Goal: Transaction & Acquisition: Purchase product/service

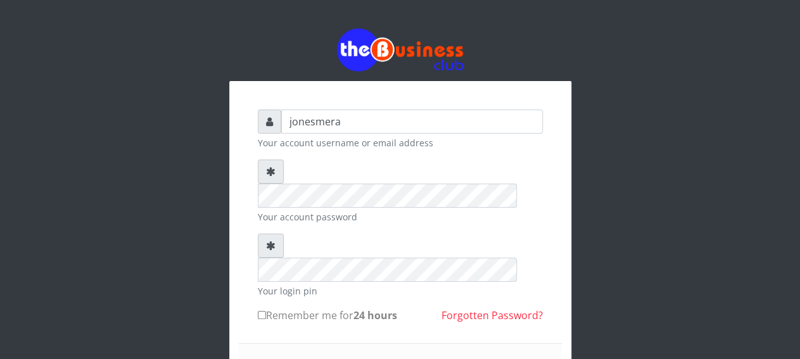
click at [260, 311] on input "Remember me for 24 hours" at bounding box center [262, 315] width 8 height 8
checkbox input "true"
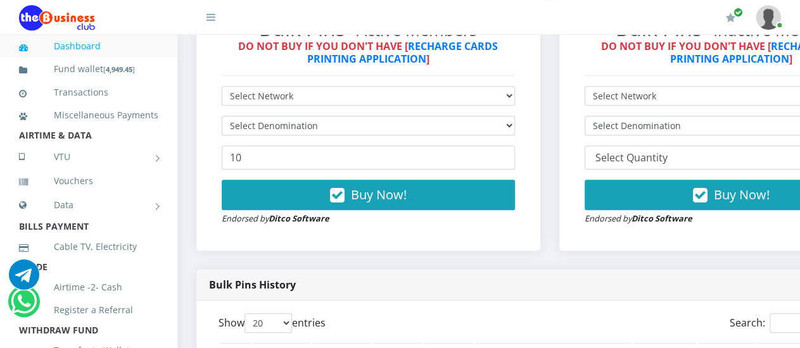
scroll to position [418, 0]
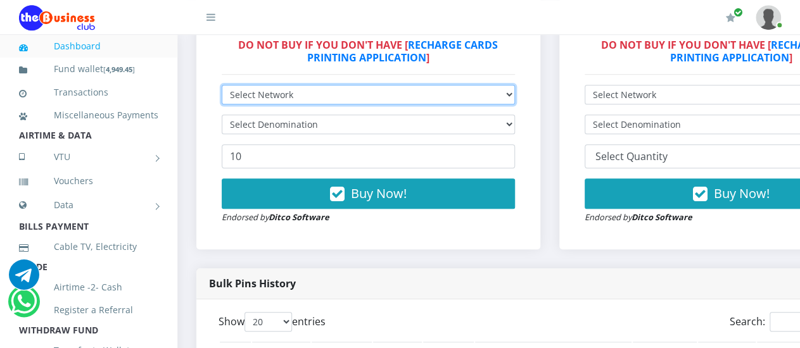
click at [515, 98] on select "Select Network MTN Globacom 9Mobile Airtel" at bounding box center [368, 95] width 293 height 20
select select "MTN"
click option "MTN" at bounding box center [0, 0] width 0 height 0
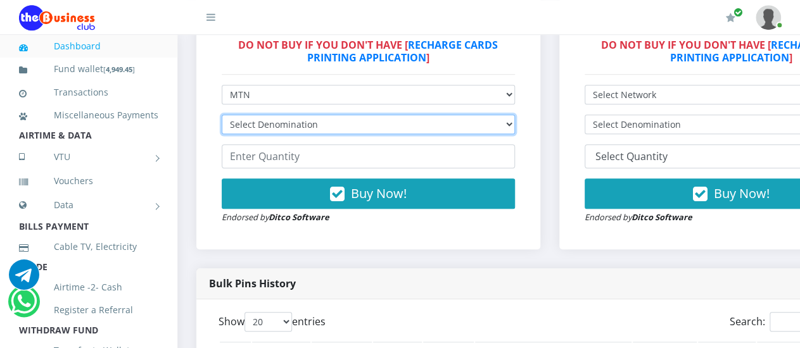
click at [515, 126] on select "Select Denomination MTN NGN100 - ₦96.94 MTN NGN200 - ₦193.88 MTN NGN400 - ₦387.…" at bounding box center [368, 125] width 293 height 20
select select "484.7-500"
click option "MTN NGN500 - ₦484.70" at bounding box center [0, 0] width 0 height 0
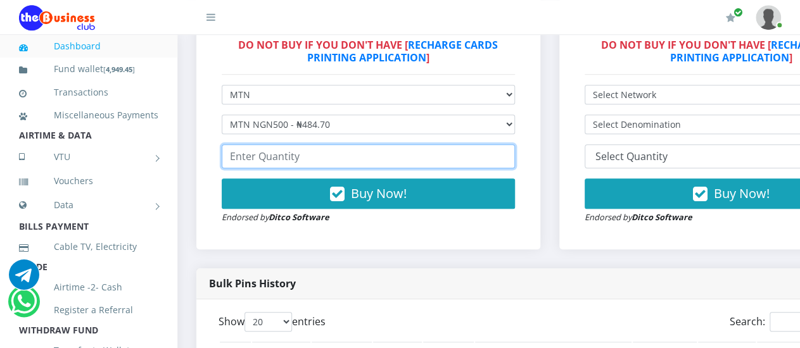
click at [372, 157] on input "number" at bounding box center [368, 156] width 293 height 24
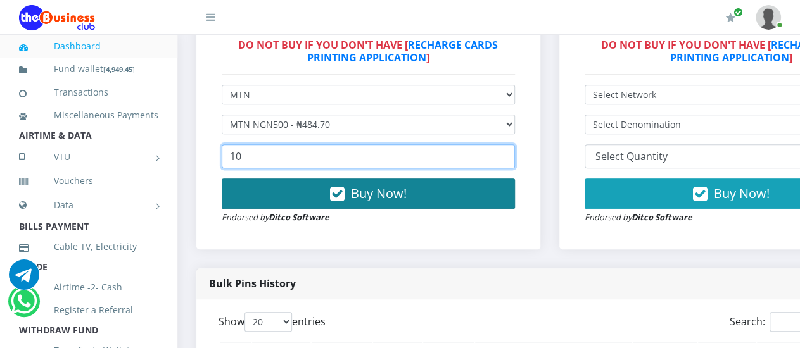
type input "10"
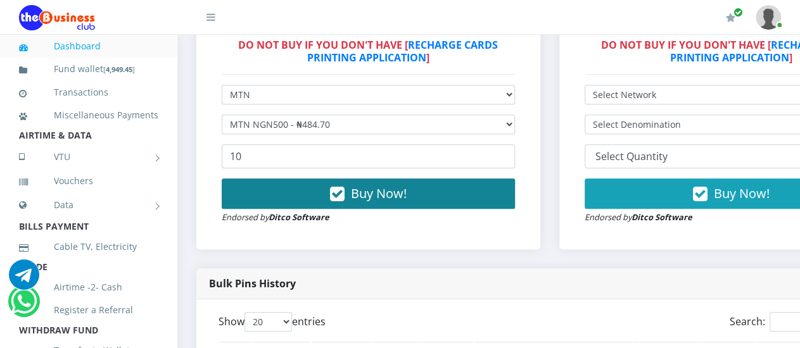
click at [398, 198] on span "Buy Now!" at bounding box center [379, 193] width 56 height 17
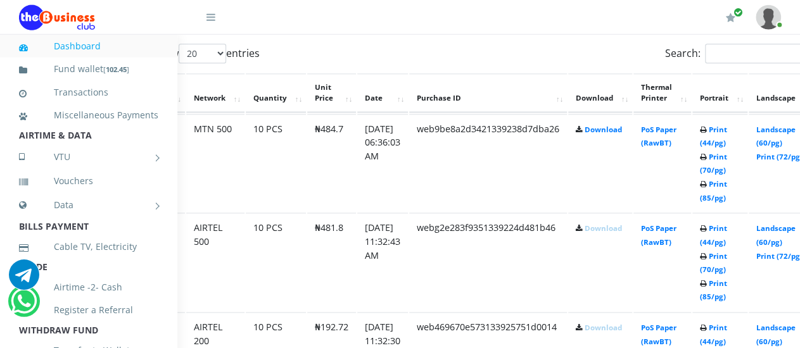
scroll to position [684, 61]
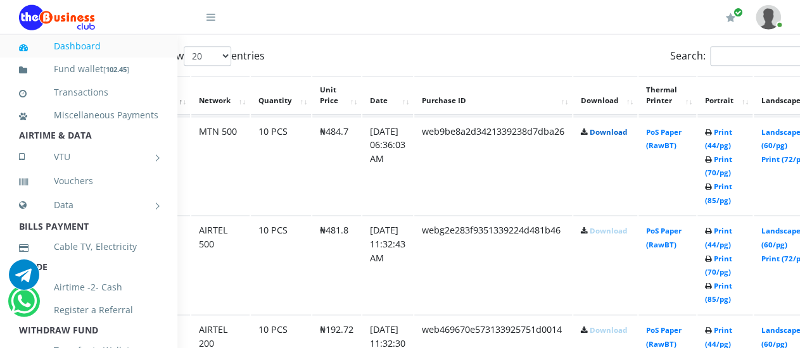
click at [627, 134] on link "Download" at bounding box center [607, 132] width 37 height 9
